Goal: Task Accomplishment & Management: Manage account settings

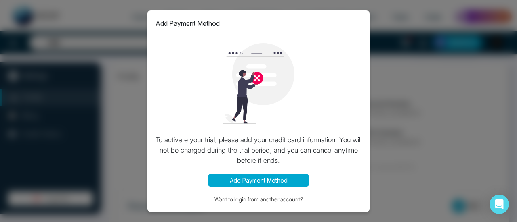
click at [241, 182] on button "Add Payment Method" at bounding box center [258, 180] width 101 height 13
